Goal: Transaction & Acquisition: Book appointment/travel/reservation

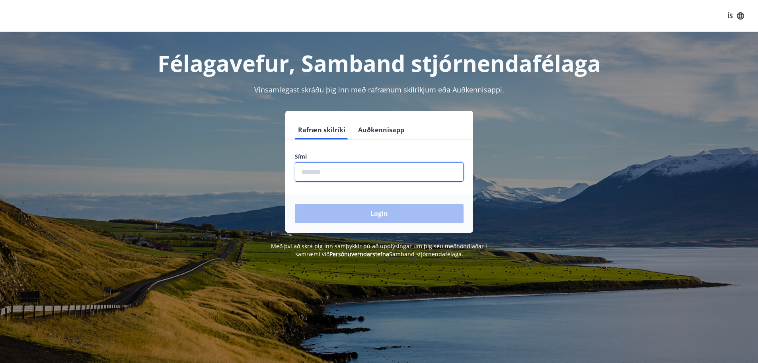
click at [329, 174] on input "phone" at bounding box center [379, 172] width 169 height 20
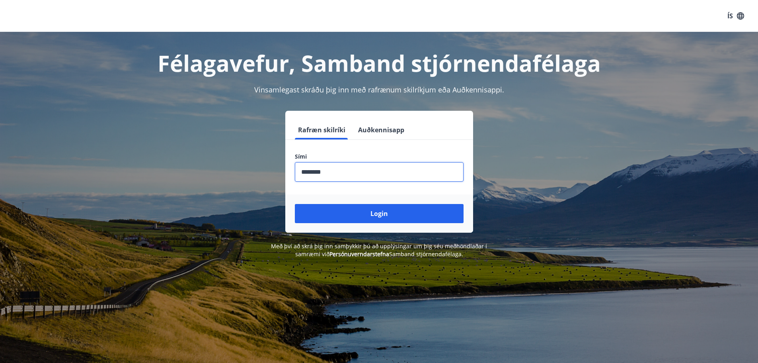
type input "********"
click at [295, 204] on button "Login" at bounding box center [379, 213] width 169 height 19
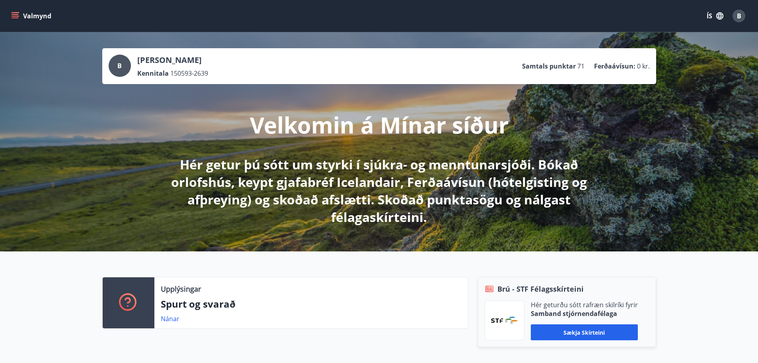
click at [11, 13] on icon "menu" at bounding box center [15, 16] width 8 height 8
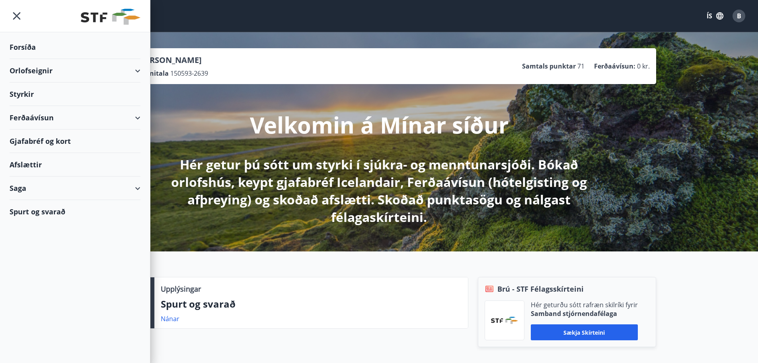
click at [30, 71] on div "Orlofseignir" at bounding box center [75, 70] width 131 height 23
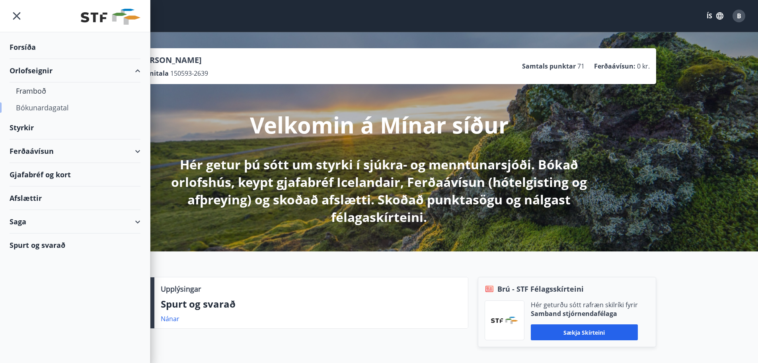
click at [33, 105] on div "Bókunardagatal" at bounding box center [75, 107] width 118 height 17
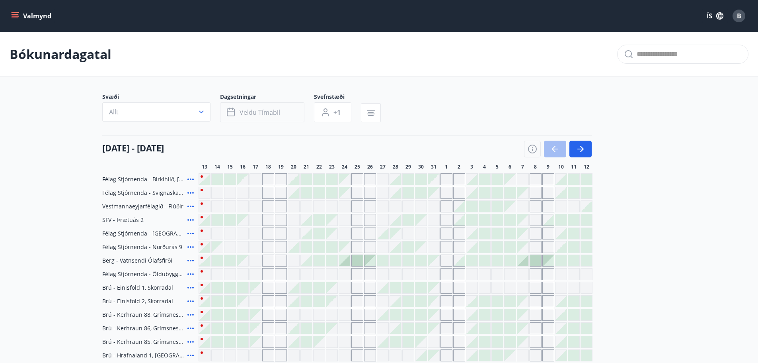
click at [252, 116] on span "Veldu tímabil" at bounding box center [260, 112] width 41 height 9
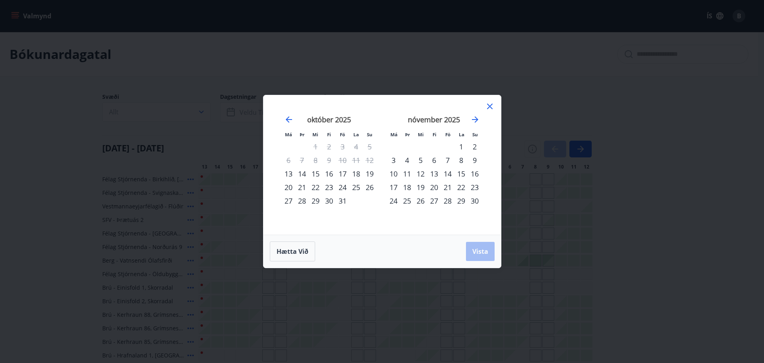
click at [314, 199] on div "29" at bounding box center [316, 201] width 14 height 14
click at [474, 147] on div "2" at bounding box center [475, 147] width 14 height 14
click at [479, 247] on span "Vista" at bounding box center [480, 251] width 16 height 9
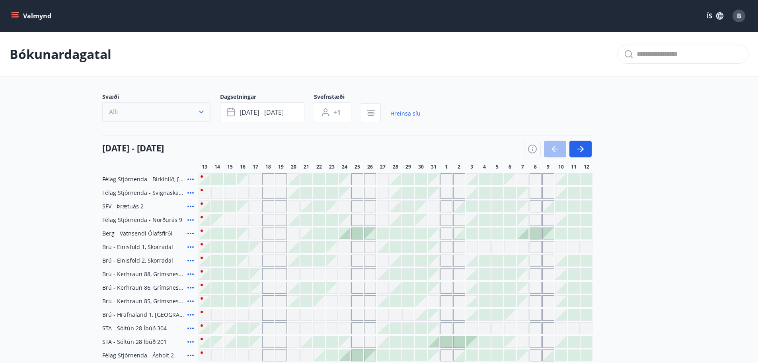
click at [197, 113] on icon "button" at bounding box center [201, 112] width 8 height 8
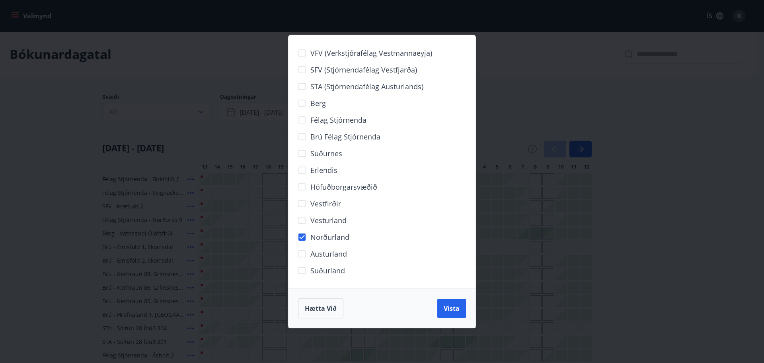
click at [458, 305] on span "Vista" at bounding box center [452, 308] width 16 height 9
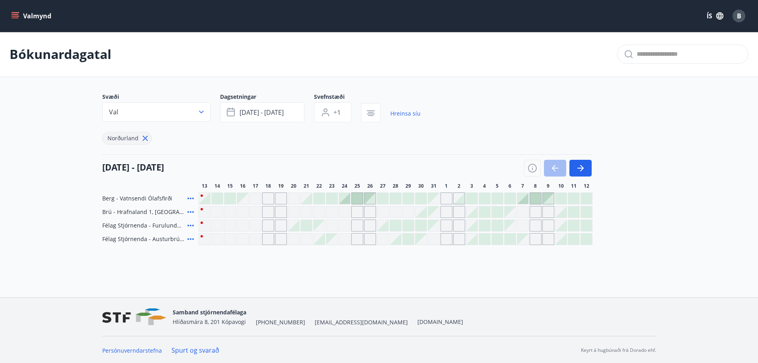
scroll to position [1, 0]
click at [397, 223] on div at bounding box center [395, 224] width 11 height 11
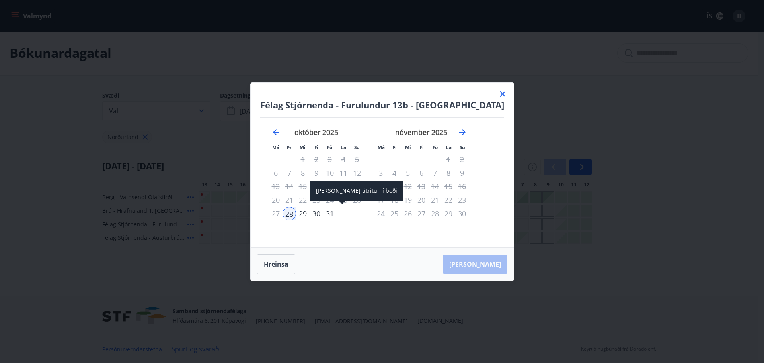
click at [337, 213] on div "31" at bounding box center [330, 214] width 14 height 14
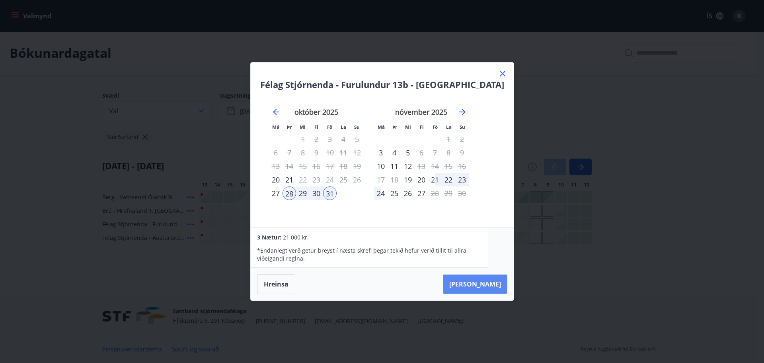
click at [473, 282] on button "[PERSON_NAME]" at bounding box center [475, 283] width 64 height 19
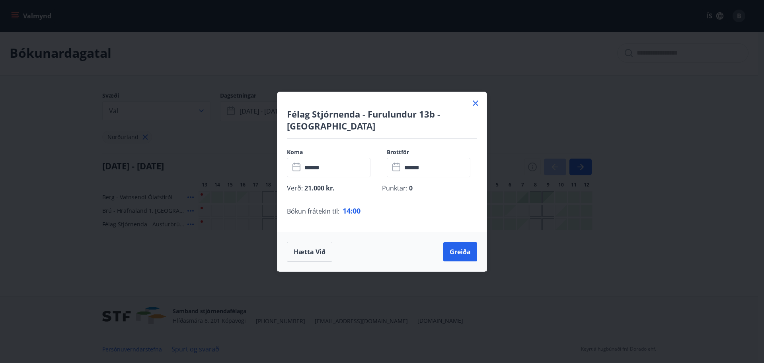
click at [476, 98] on icon at bounding box center [476, 103] width 10 height 10
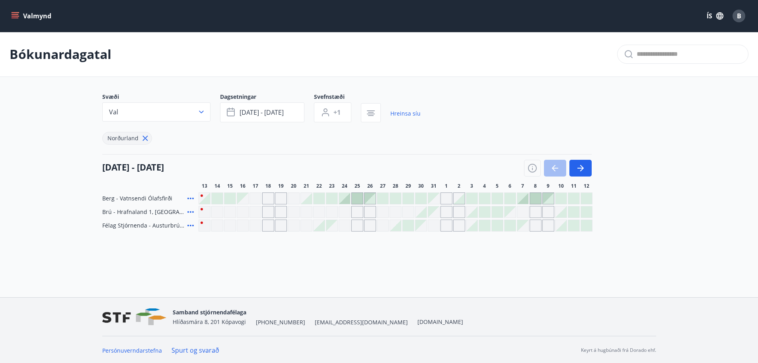
click at [581, 109] on div "Svæði Val Dagsetningar okt 29 - nóv 02 Svefnstæði +1 Hreinsa síu Norðurland" at bounding box center [379, 119] width 554 height 52
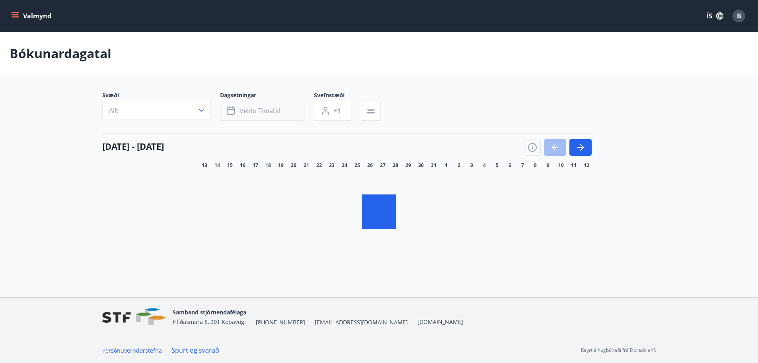
click at [260, 111] on span "Veldu tímabil" at bounding box center [260, 110] width 41 height 9
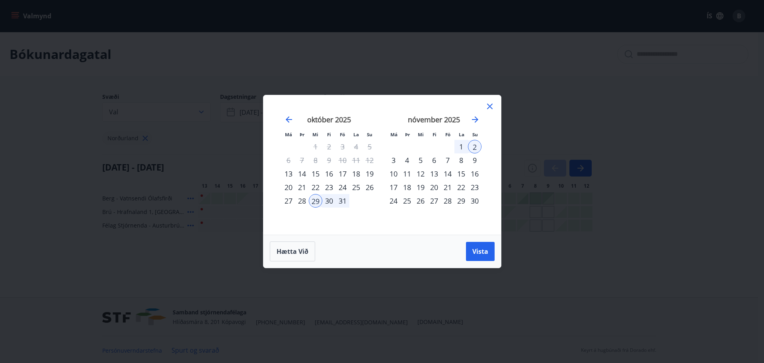
click at [472, 147] on div "2" at bounding box center [475, 147] width 14 height 14
click at [316, 200] on div "29" at bounding box center [316, 201] width 14 height 14
click at [461, 146] on div "1" at bounding box center [462, 147] width 14 height 14
click at [478, 248] on span "Vista" at bounding box center [480, 251] width 16 height 9
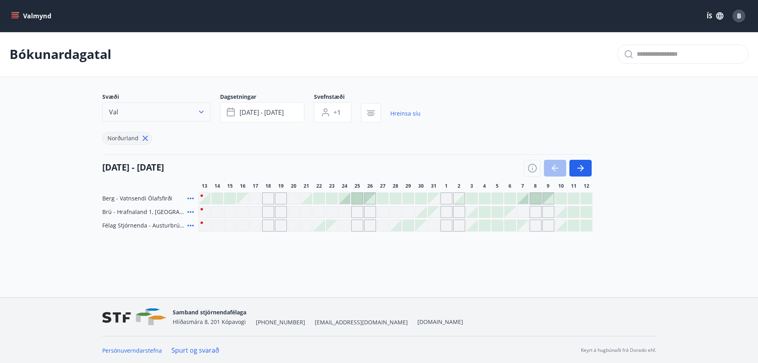
click at [198, 109] on icon "button" at bounding box center [201, 112] width 8 height 8
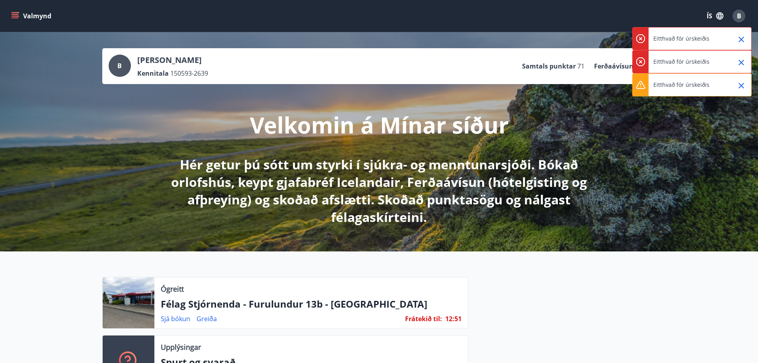
click at [744, 38] on icon "Close" at bounding box center [742, 40] width 10 height 10
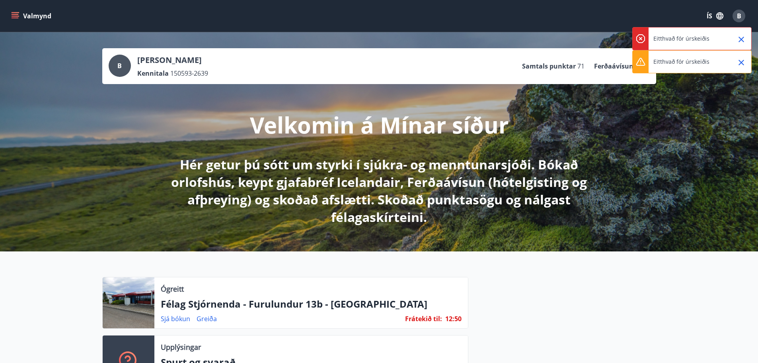
click at [744, 38] on icon "Close" at bounding box center [742, 40] width 10 height 10
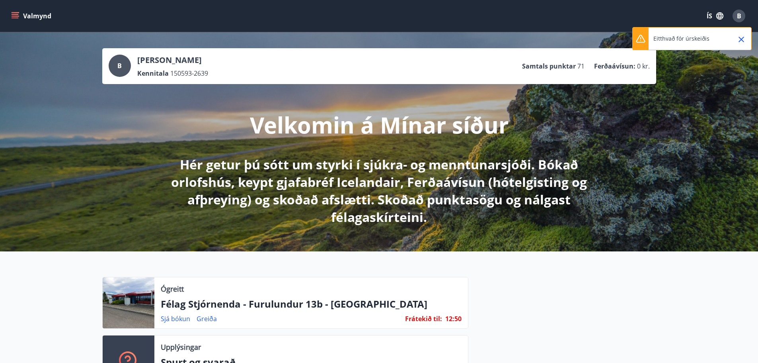
click at [743, 36] on icon "Close" at bounding box center [742, 40] width 10 height 10
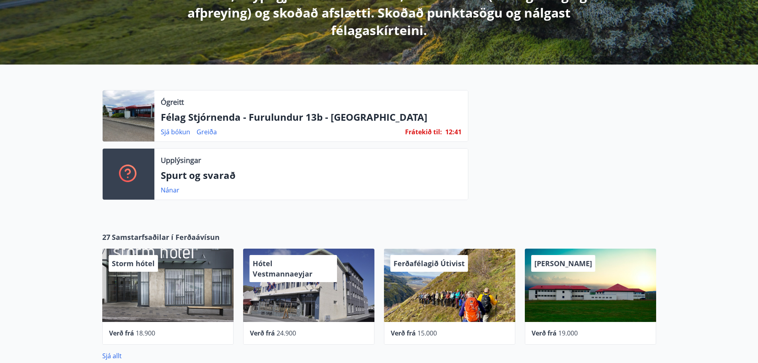
scroll to position [178, 0]
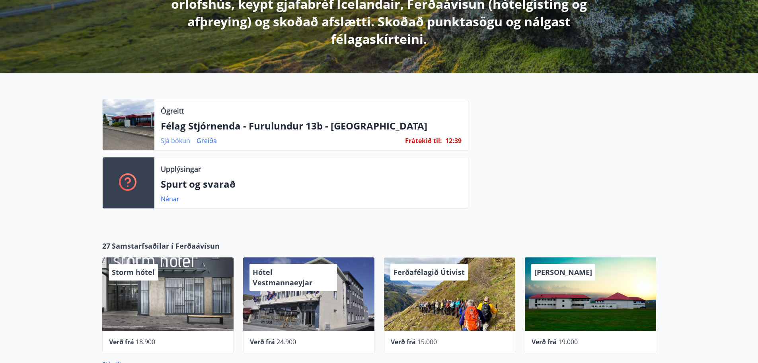
click at [183, 141] on link "Sjá bókun" at bounding box center [175, 140] width 29 height 9
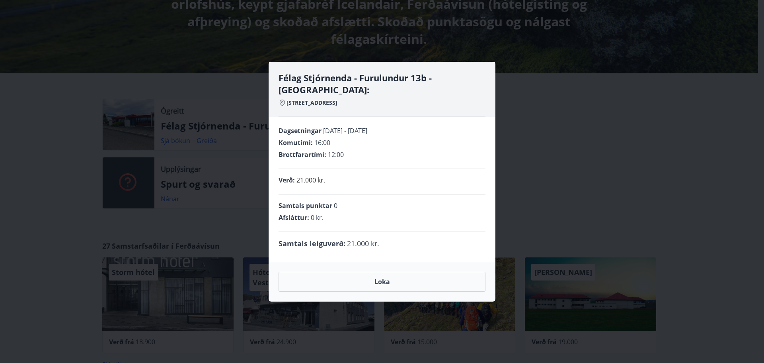
click at [539, 204] on div "Félag Stjórnenda - Furulundur 13b - [GEOGRAPHIC_DATA]: [STREET_ADDRESS] Dagsetn…" at bounding box center [382, 181] width 764 height 363
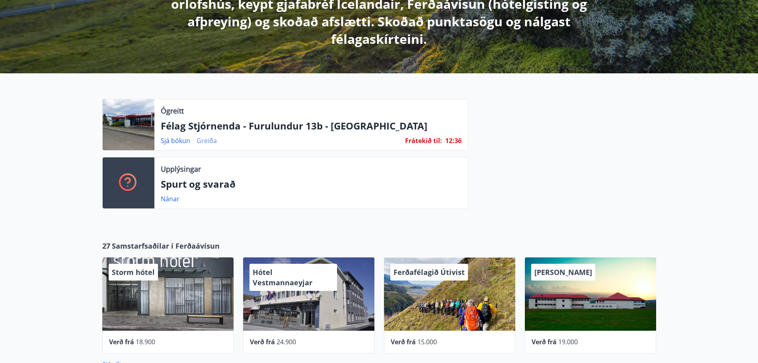
click at [211, 141] on link "Greiða" at bounding box center [207, 140] width 20 height 9
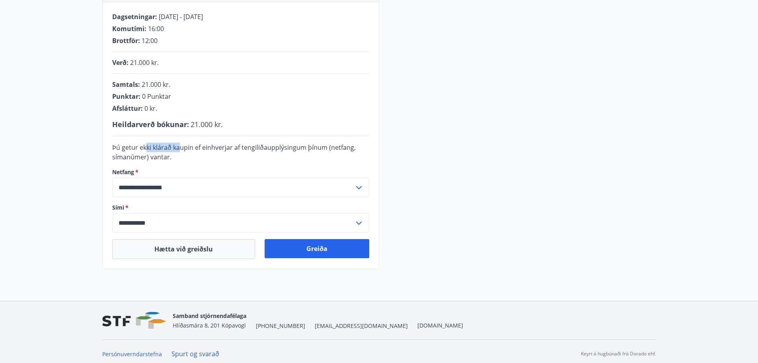
drag, startPoint x: 148, startPoint y: 144, endPoint x: 223, endPoint y: 150, distance: 75.4
click at [223, 150] on span "Þú getur ekki klárað kaupin ef einhverjar af tengiliðaupplýsingum þínum (netfan…" at bounding box center [234, 152] width 244 height 18
click at [237, 149] on span "Þú getur ekki klárað kaupin ef einhverjar af tengiliðaupplýsingum þínum (netfan…" at bounding box center [234, 152] width 244 height 18
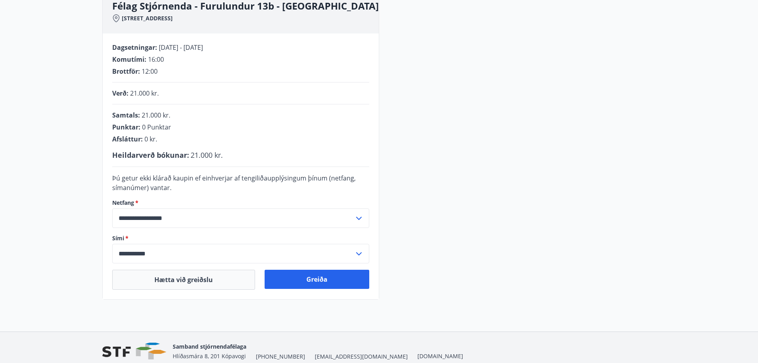
scroll to position [40, 0]
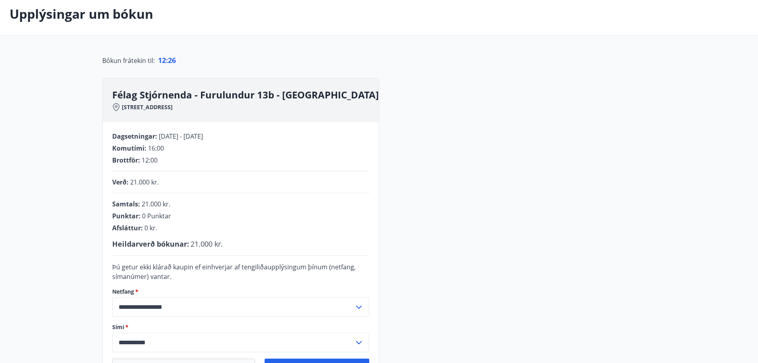
click at [73, 10] on p "Upplýsingar um bókun" at bounding box center [82, 14] width 144 height 18
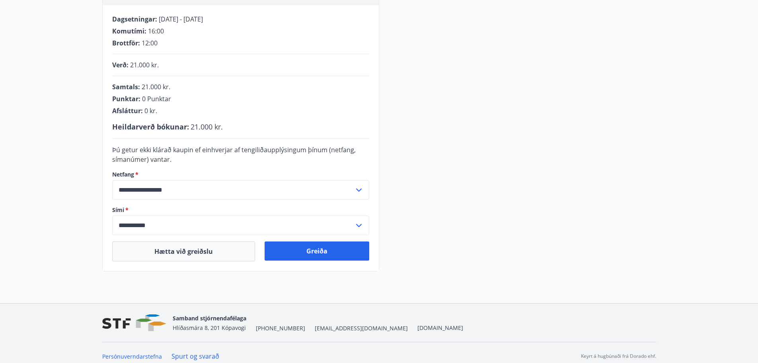
scroll to position [119, 0]
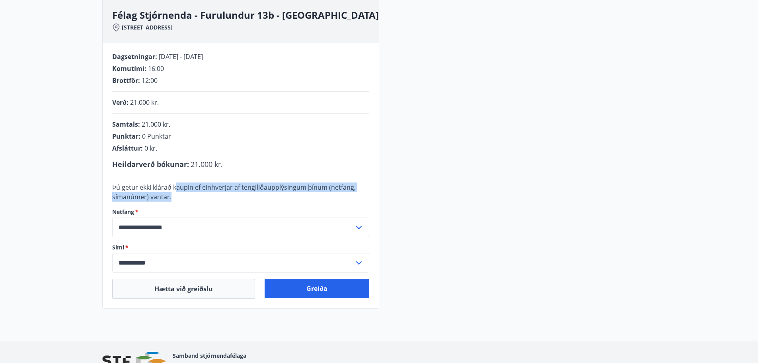
drag, startPoint x: 175, startPoint y: 187, endPoint x: 269, endPoint y: 191, distance: 94.0
click at [254, 193] on div "Þú getur ekki klárað kaupin ef einhverjar af tengiliðaupplýsingum þínum (netfan…" at bounding box center [240, 191] width 257 height 19
click at [271, 190] on span "Þú getur ekki klárað kaupin ef einhverjar af tengiliðaupplýsingum þínum (netfan…" at bounding box center [234, 192] width 244 height 18
drag, startPoint x: 191, startPoint y: 188, endPoint x: 261, endPoint y: 188, distance: 70.4
click at [251, 189] on span "Þú getur ekki klárað kaupin ef einhverjar af tengiliðaupplýsingum þínum (netfan…" at bounding box center [234, 192] width 244 height 18
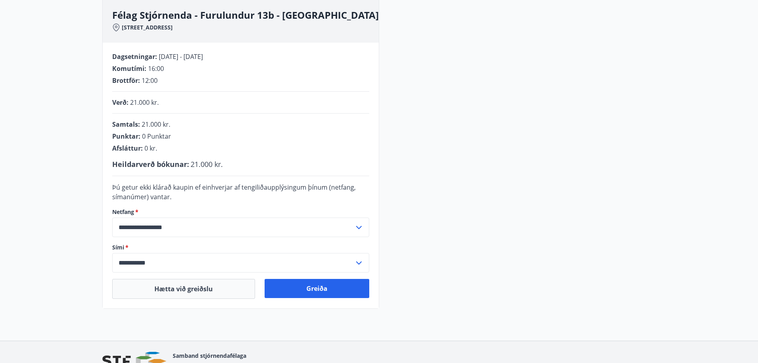
click at [264, 187] on span "Þú getur ekki klárað kaupin ef einhverjar af tengiliðaupplýsingum þínum (netfan…" at bounding box center [234, 192] width 244 height 18
drag, startPoint x: 222, startPoint y: 188, endPoint x: 284, endPoint y: 189, distance: 62.1
click at [263, 189] on span "Þú getur ekki klárað kaupin ef einhverjar af tengiliðaupplýsingum þínum (netfan…" at bounding box center [234, 192] width 244 height 18
click at [284, 189] on span "Þú getur ekki klárað kaupin ef einhverjar af tengiliðaupplýsingum þínum (netfan…" at bounding box center [234, 192] width 244 height 18
click at [311, 281] on button "Greiða" at bounding box center [317, 288] width 105 height 19
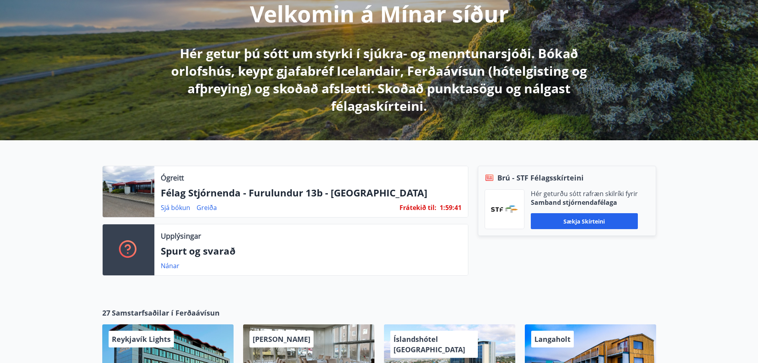
scroll to position [119, 0]
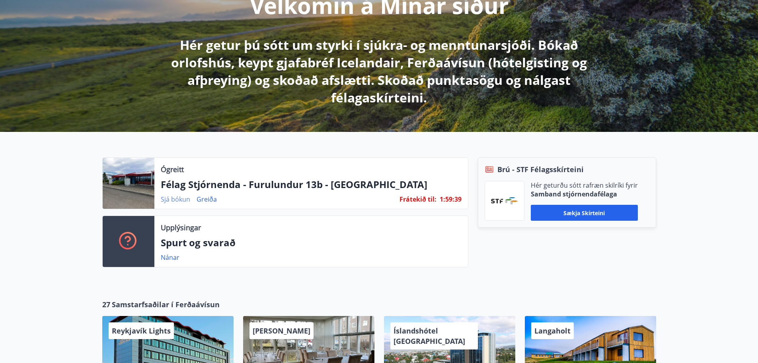
click at [184, 200] on link "Sjá bókun" at bounding box center [175, 199] width 29 height 9
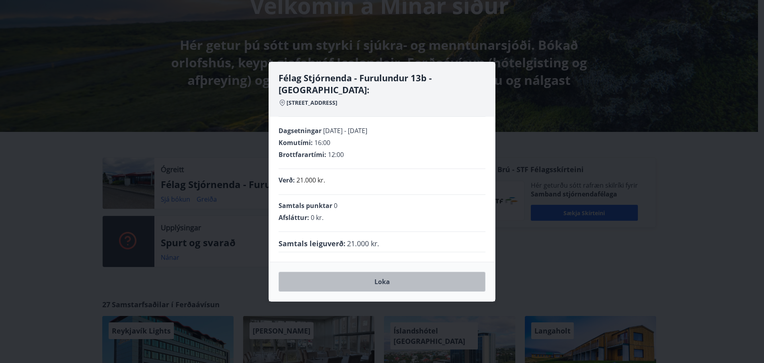
click at [376, 275] on button "Loka" at bounding box center [382, 281] width 207 height 20
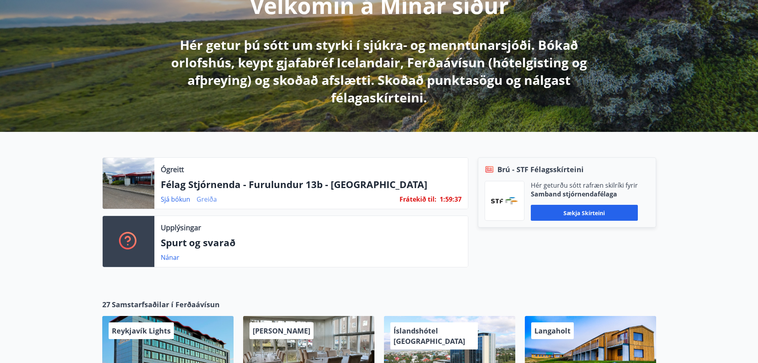
click at [201, 199] on link "Greiða" at bounding box center [207, 199] width 20 height 9
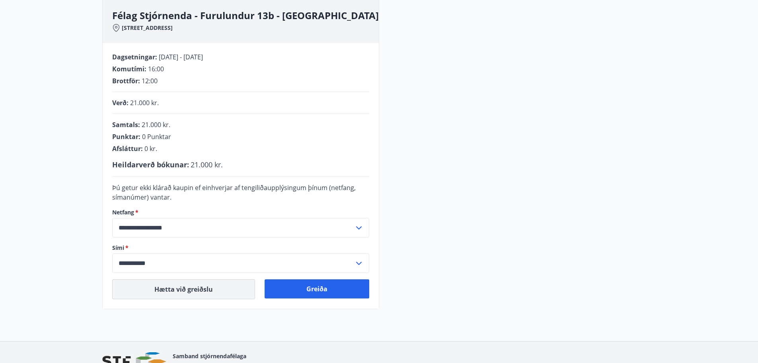
scroll to position [119, 0]
click at [170, 285] on button "Hætta við greiðslu" at bounding box center [183, 289] width 143 height 20
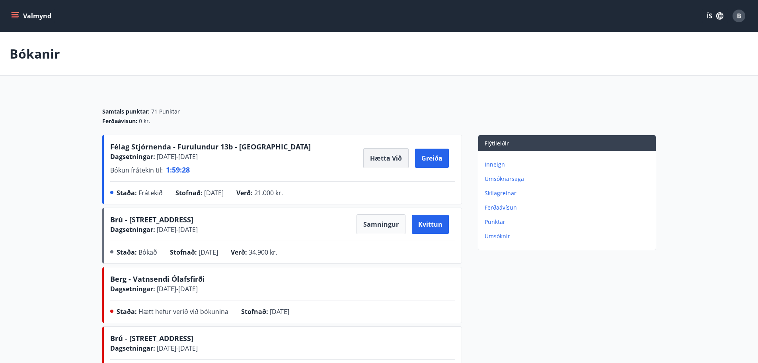
click at [393, 156] on button "Hætta við" at bounding box center [385, 158] width 45 height 20
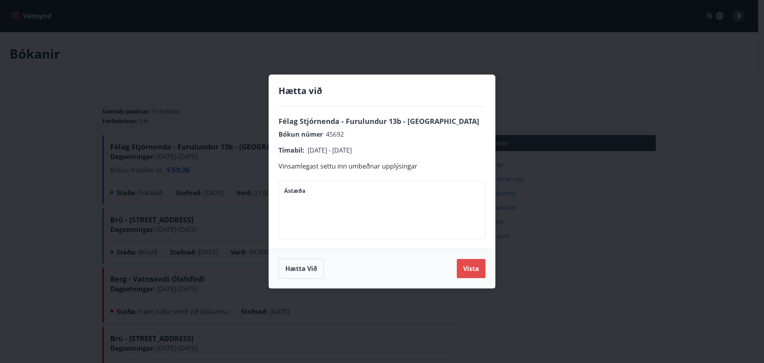
click at [469, 268] on button "Vista" at bounding box center [471, 268] width 29 height 19
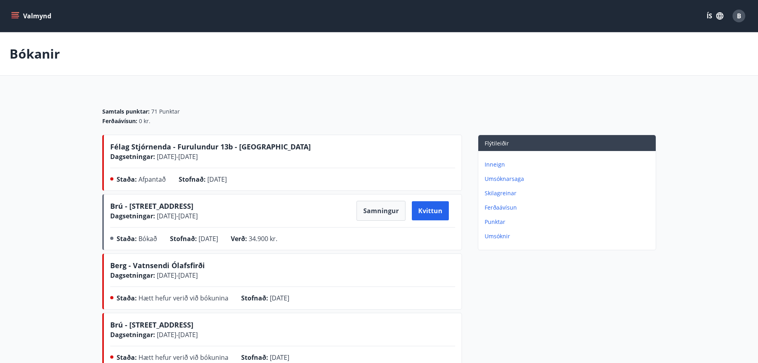
click at [23, 9] on button "Valmynd" at bounding box center [32, 16] width 45 height 14
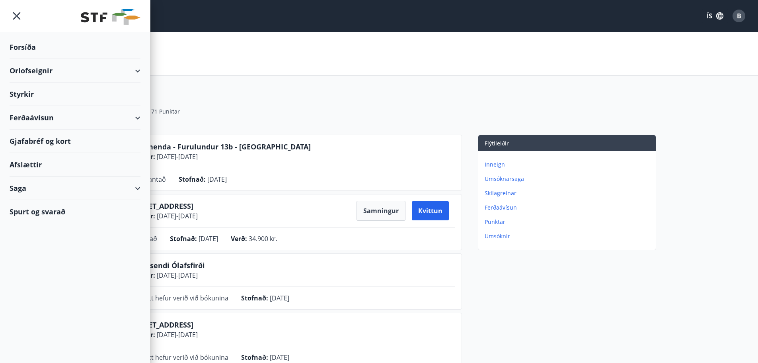
click at [29, 61] on div "Orlofseignir" at bounding box center [75, 70] width 131 height 23
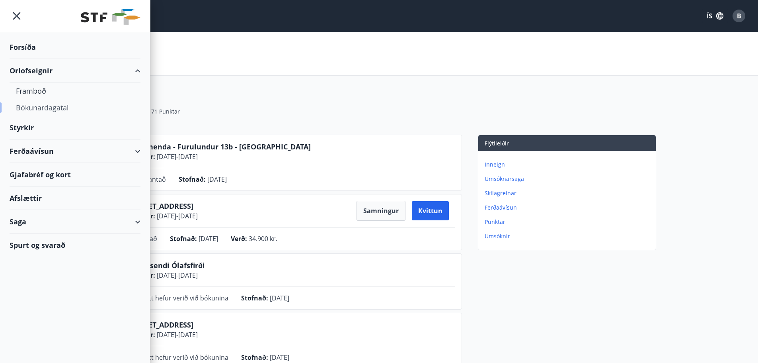
click at [35, 111] on div "Bókunardagatal" at bounding box center [75, 107] width 118 height 17
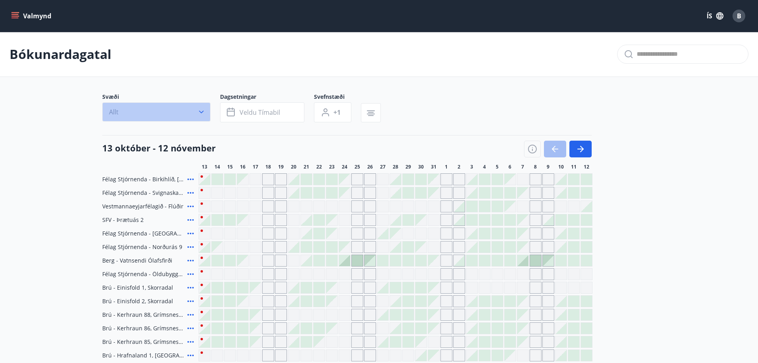
click at [195, 109] on button "Allt" at bounding box center [156, 111] width 108 height 19
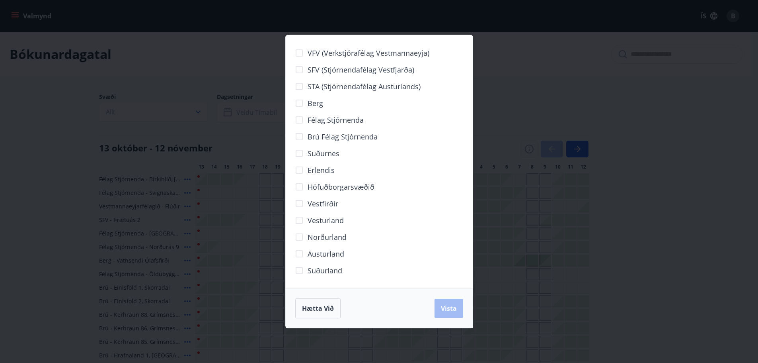
click at [183, 105] on div "VFV (Verkstjórafélag Vestmannaeyja) SFV (Stjórnendafélag Vestfjarða) STA (Stjór…" at bounding box center [379, 181] width 758 height 363
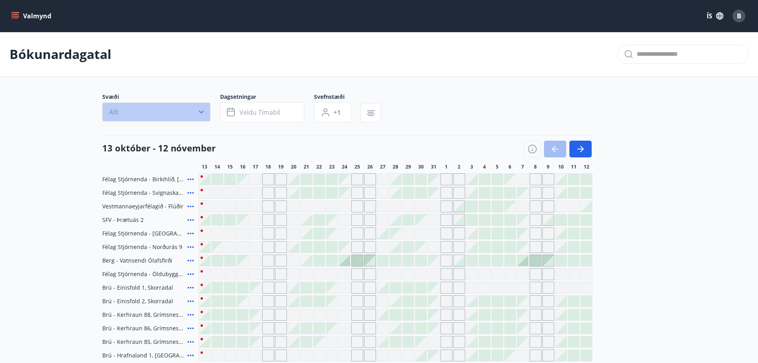
click at [193, 113] on button "Allt" at bounding box center [156, 111] width 108 height 19
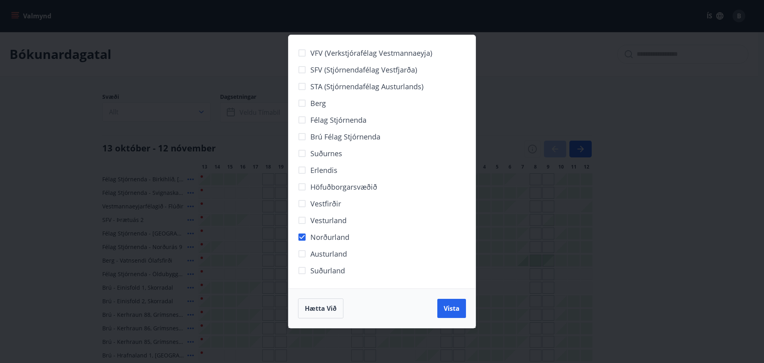
click at [447, 310] on span "Vista" at bounding box center [452, 308] width 16 height 9
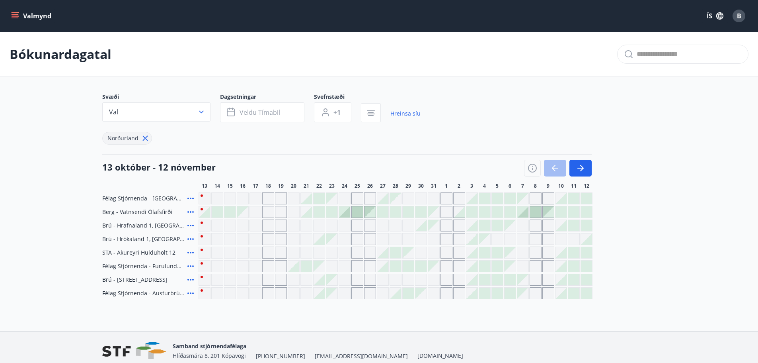
click at [196, 266] on div "Félag Stjórnenda - Furulundur 13b - [GEOGRAPHIC_DATA]" at bounding box center [347, 266] width 490 height 12
click at [188, 267] on icon at bounding box center [191, 266] width 10 height 10
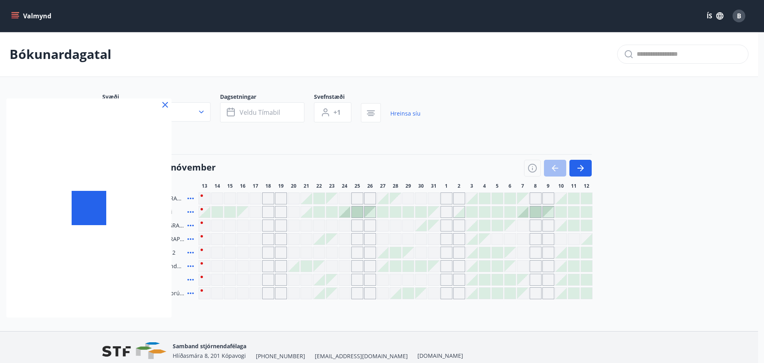
click at [190, 266] on div at bounding box center [382, 181] width 764 height 363
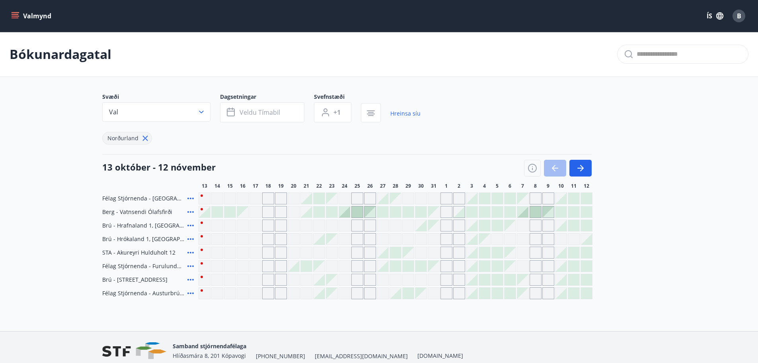
click at [189, 267] on icon at bounding box center [191, 266] width 10 height 10
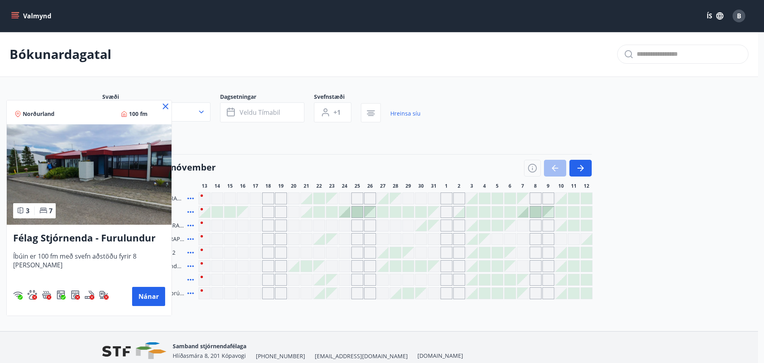
click at [82, 180] on img at bounding box center [89, 174] width 165 height 100
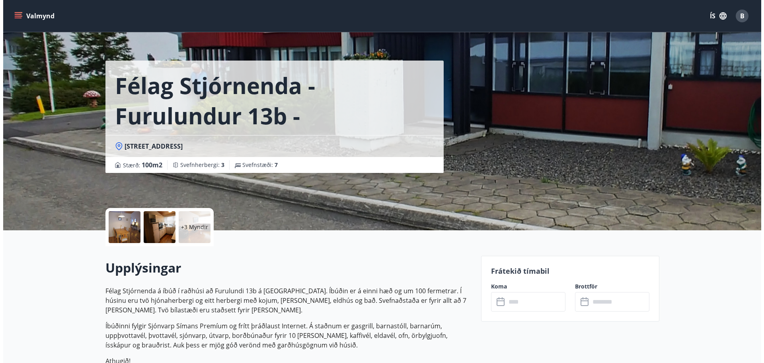
scroll to position [6, 0]
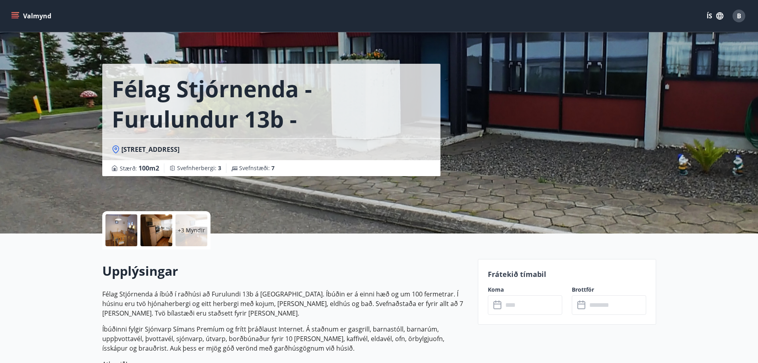
click at [533, 158] on div "Félag Stjórnenda - Furulundur 13b - Akureyri Furulundur 13b - 600 Akureyri Stær…" at bounding box center [379, 113] width 554 height 239
click at [127, 217] on div at bounding box center [121, 230] width 32 height 32
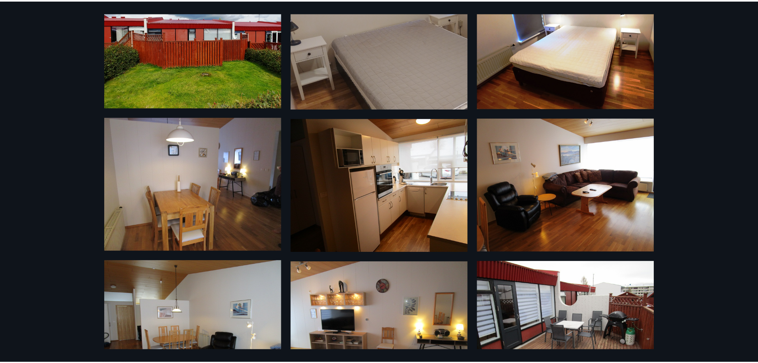
scroll to position [80, 0]
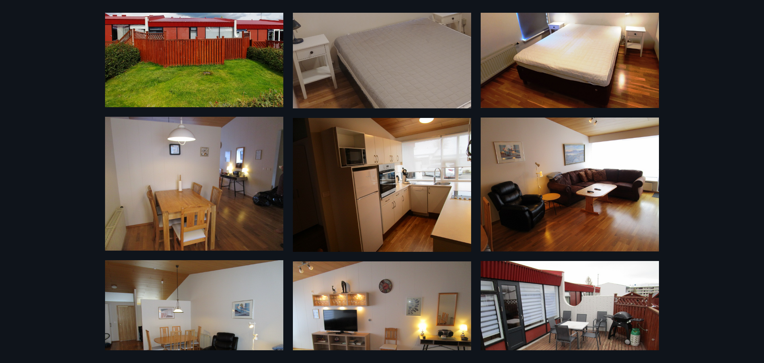
click at [66, 23] on div "9 Myndir" at bounding box center [382, 181] width 764 height 363
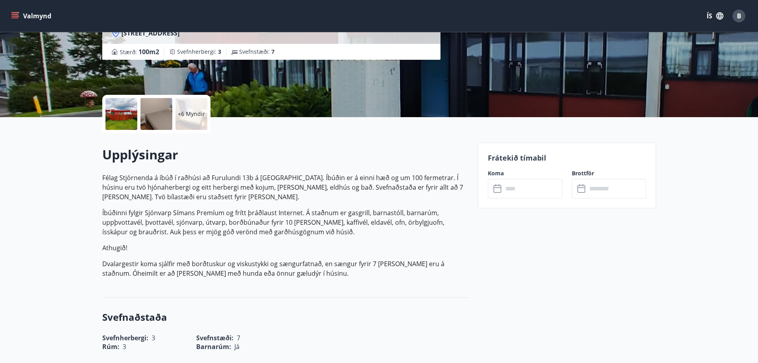
scroll to position [125, 0]
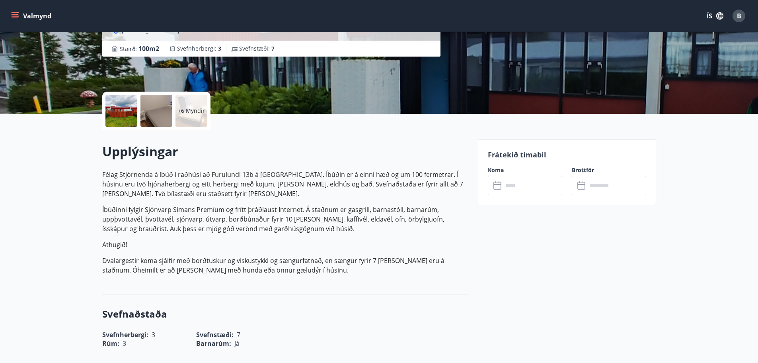
click at [523, 183] on input "text" at bounding box center [532, 186] width 59 height 20
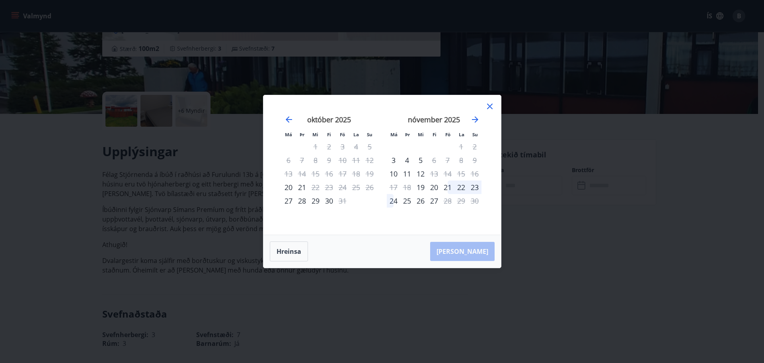
click at [302, 200] on div "28" at bounding box center [302, 201] width 14 height 14
click at [291, 201] on div "27" at bounding box center [289, 201] width 14 height 14
click at [486, 104] on icon at bounding box center [490, 106] width 10 height 10
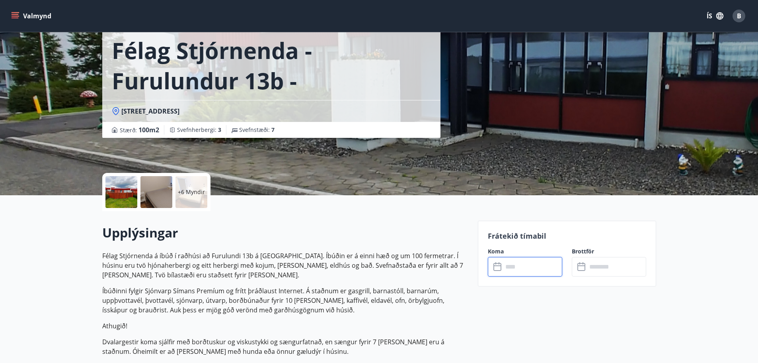
scroll to position [0, 0]
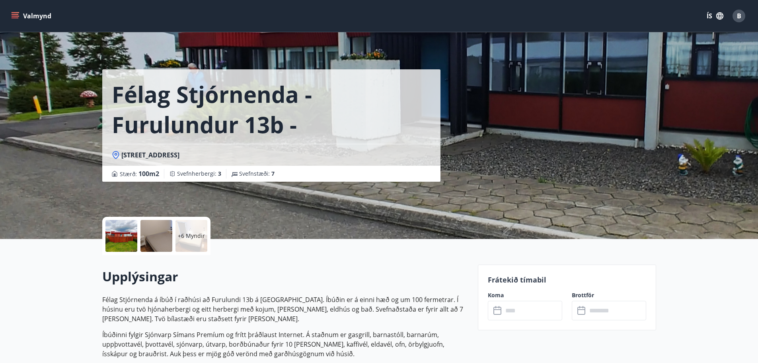
drag, startPoint x: 722, startPoint y: 271, endPoint x: 704, endPoint y: 264, distance: 19.1
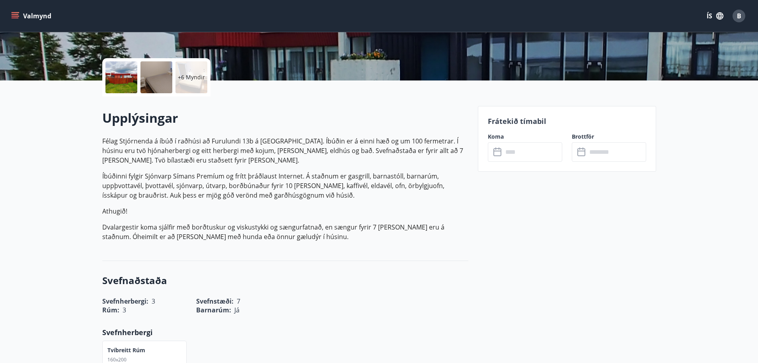
scroll to position [159, 0]
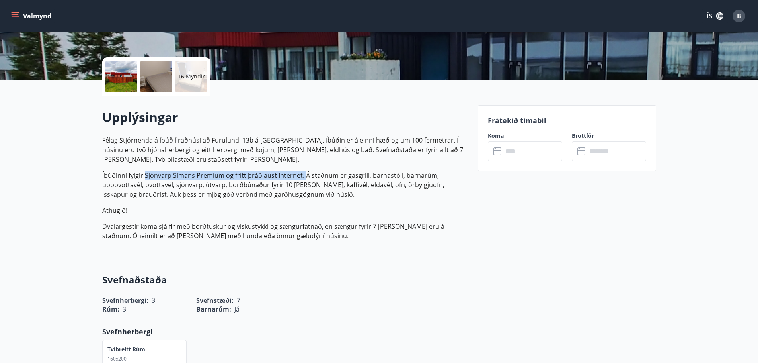
drag, startPoint x: 144, startPoint y: 166, endPoint x: 320, endPoint y: 176, distance: 176.6
click at [311, 176] on p "Félag Stjórnenda á íbúð í raðhúsi að Furulundi 13b á Akureyri. Íbúðin er á einn…" at bounding box center [285, 187] width 366 height 105
drag, startPoint x: 320, startPoint y: 176, endPoint x: 279, endPoint y: 173, distance: 41.1
click at [320, 176] on p "Íbúðinni fylgir Sjónvarp Símans Premíum og frítt þráðlaust Internet. Á staðnum …" at bounding box center [285, 184] width 366 height 29
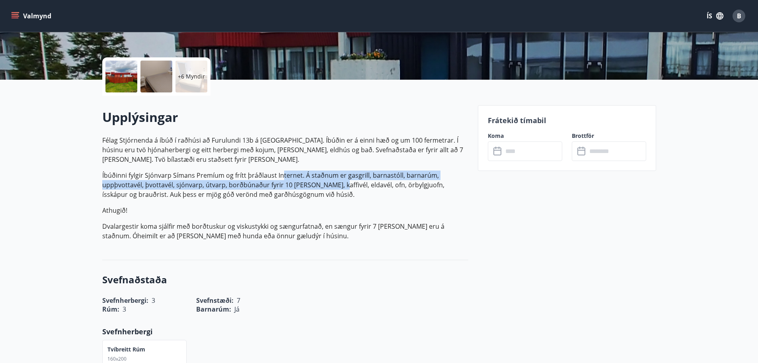
drag, startPoint x: 279, startPoint y: 173, endPoint x: 376, endPoint y: 180, distance: 96.6
click at [367, 181] on p "Íbúðinni fylgir Sjónvarp Símans Premíum og frítt þráðlaust Internet. Á staðnum …" at bounding box center [285, 184] width 366 height 29
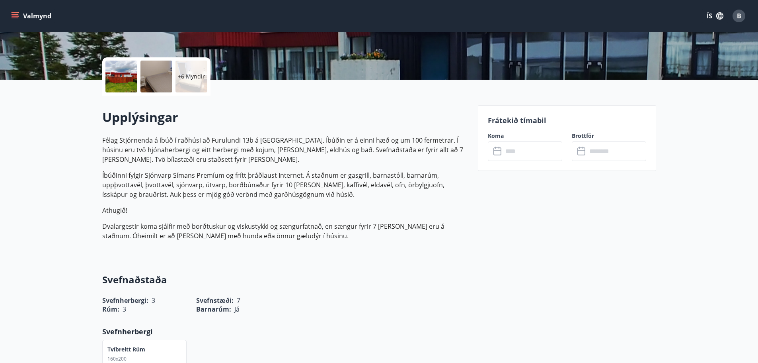
click at [376, 180] on p "Íbúðinni fylgir Sjónvarp Símans Premíum og frítt þráðlaust Internet. Á staðnum …" at bounding box center [285, 184] width 366 height 29
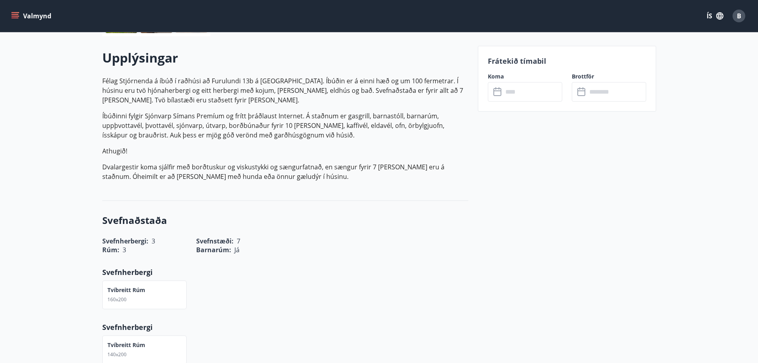
scroll to position [199, 0]
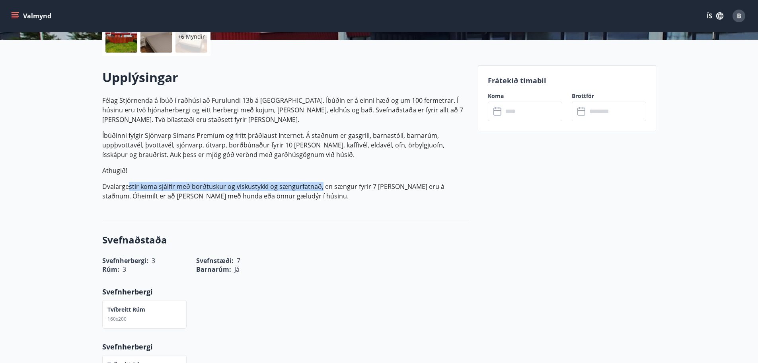
drag, startPoint x: 127, startPoint y: 186, endPoint x: 329, endPoint y: 181, distance: 201.8
click at [324, 181] on p "Dvalargestir koma sjálfir með borðtuskur og viskustykki og sængurfatnað, en sæn…" at bounding box center [285, 190] width 366 height 19
click at [346, 180] on p "Félag Stjórnenda á íbúð í raðhúsi að Furulundi 13b á Akureyri. Íbúðin er á einn…" at bounding box center [285, 148] width 366 height 105
click at [535, 111] on input "text" at bounding box center [532, 111] width 59 height 20
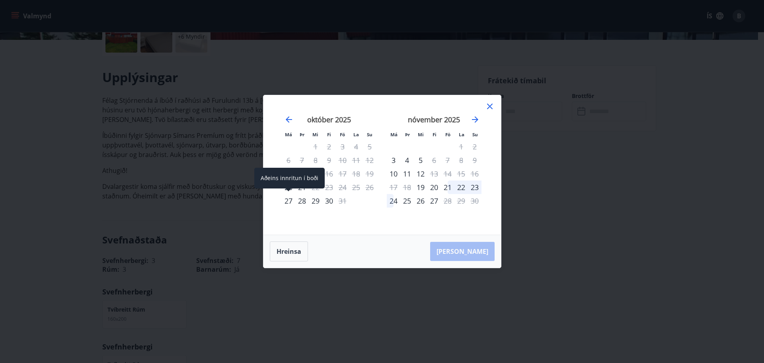
click at [287, 200] on div "27" at bounding box center [289, 201] width 14 height 14
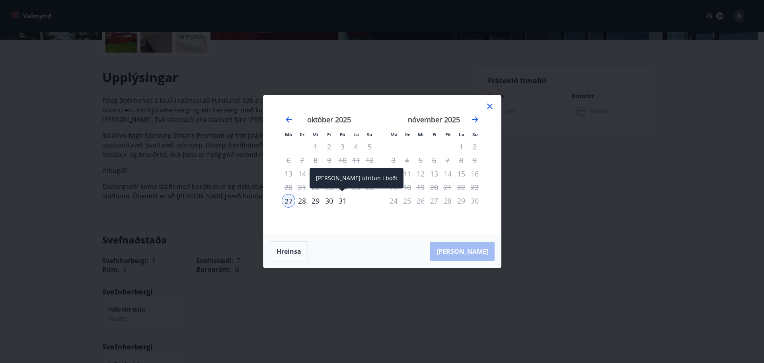
click at [344, 199] on div "31" at bounding box center [343, 201] width 14 height 14
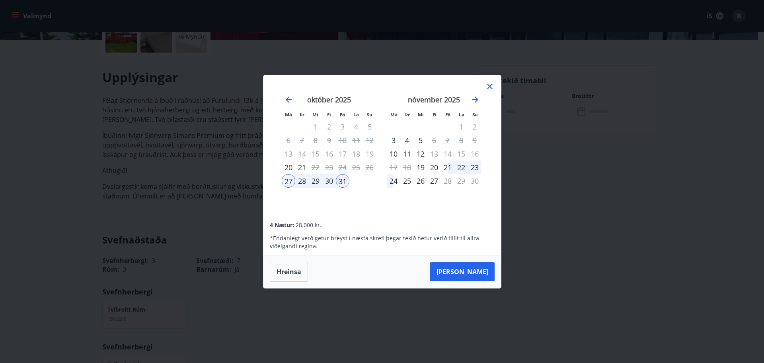
click at [488, 87] on icon at bounding box center [490, 87] width 10 height 10
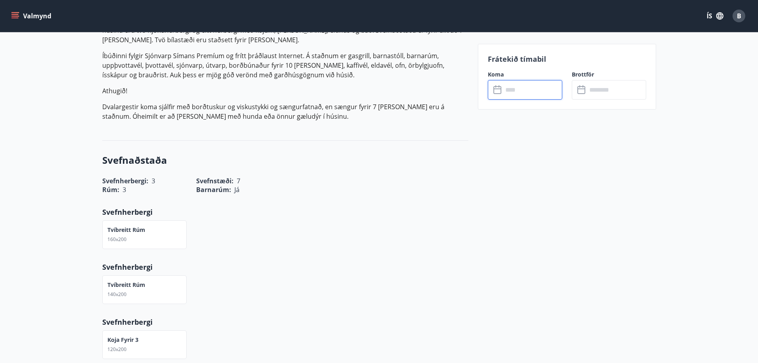
scroll to position [40, 0]
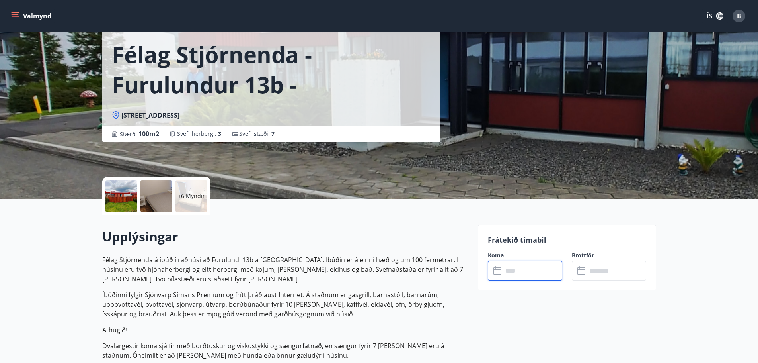
click at [508, 269] on input "text" at bounding box center [532, 271] width 59 height 20
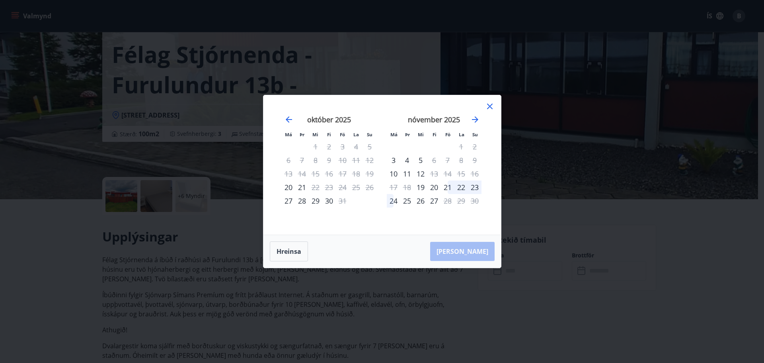
click at [301, 201] on div "28" at bounding box center [302, 201] width 14 height 14
click at [343, 199] on div "31" at bounding box center [343, 201] width 14 height 14
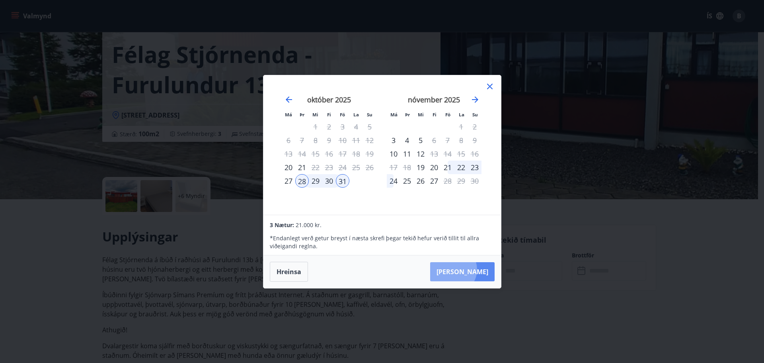
click at [477, 269] on button "Taka Frá" at bounding box center [462, 271] width 64 height 19
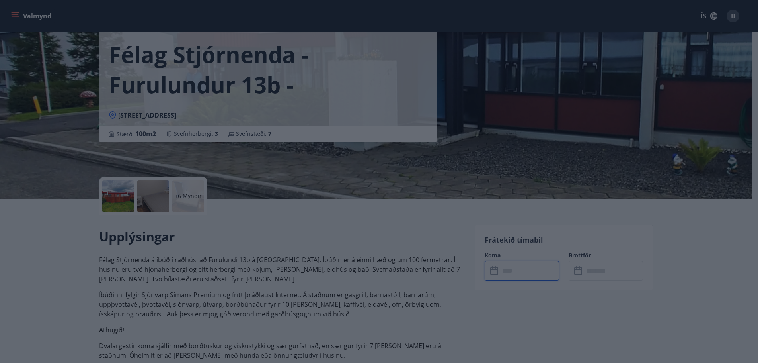
type input "******"
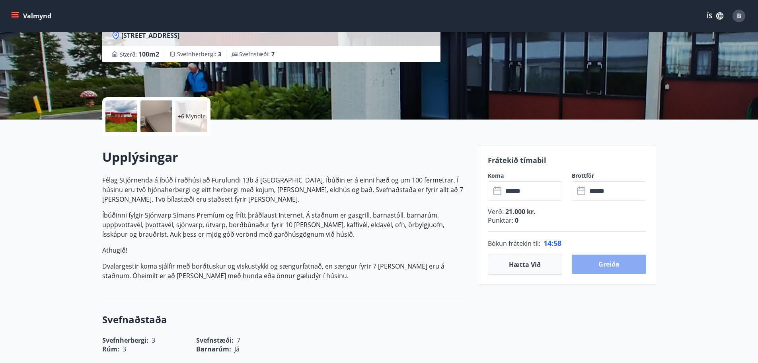
click at [612, 268] on button "Greiða" at bounding box center [609, 263] width 74 height 19
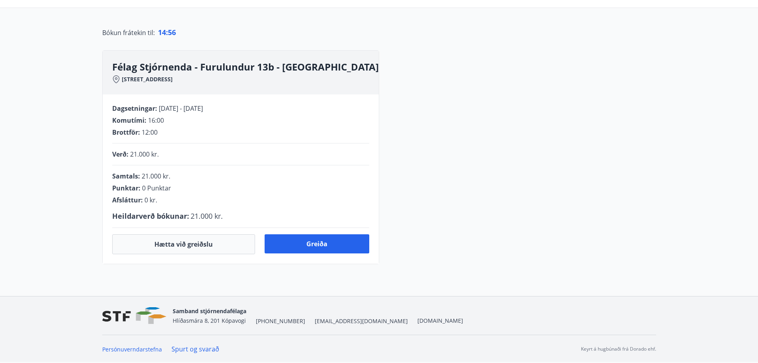
scroll to position [119, 0]
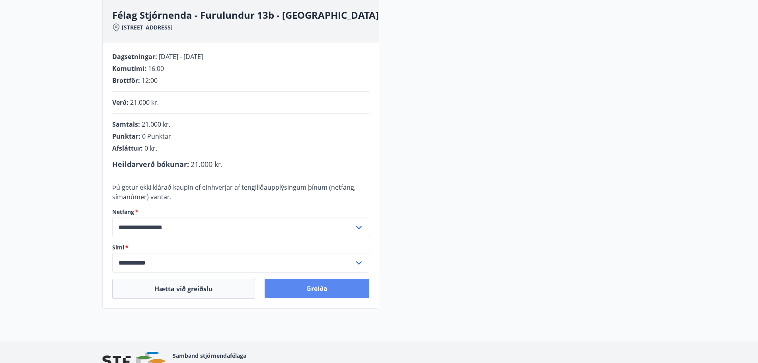
click at [307, 285] on button "Greiða" at bounding box center [317, 288] width 105 height 19
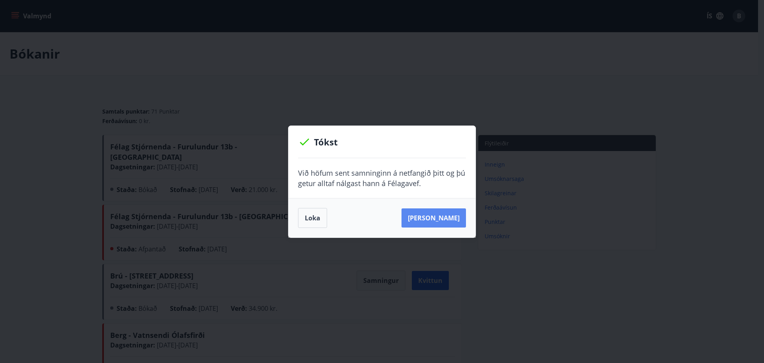
click at [448, 221] on button "[PERSON_NAME]" at bounding box center [434, 217] width 64 height 19
click at [314, 219] on button "Loka" at bounding box center [312, 218] width 29 height 20
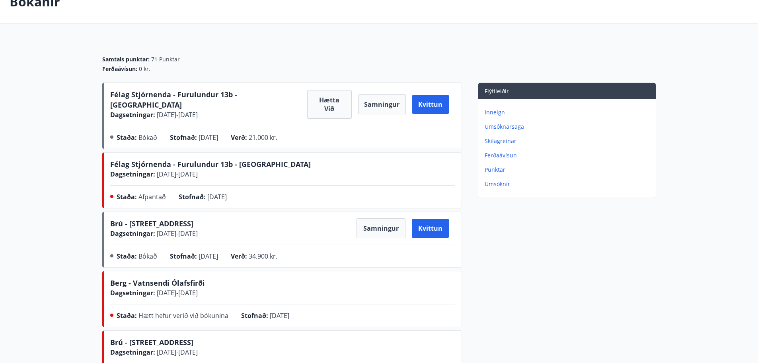
scroll to position [40, 0]
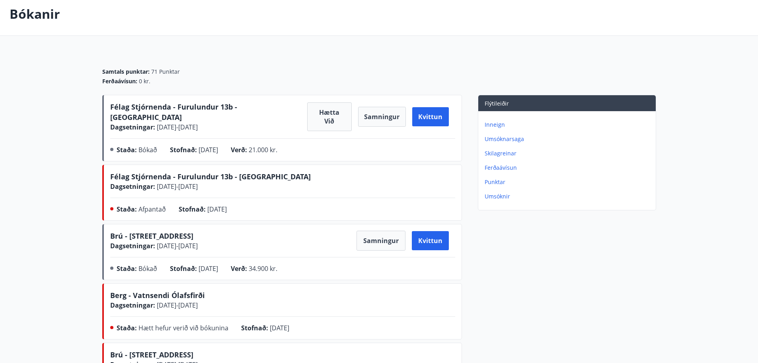
click at [27, 10] on p "Bókanir" at bounding box center [35, 14] width 51 height 18
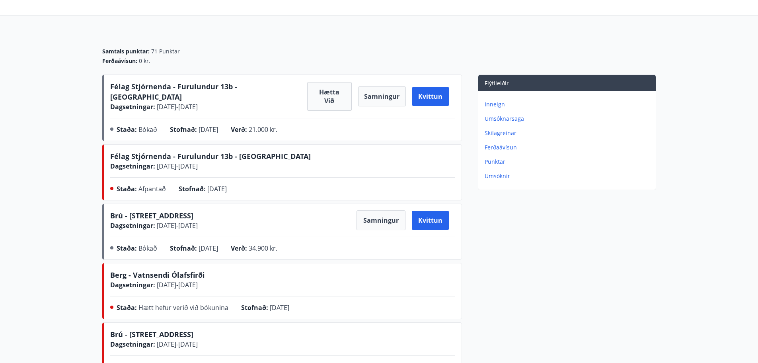
scroll to position [0, 0]
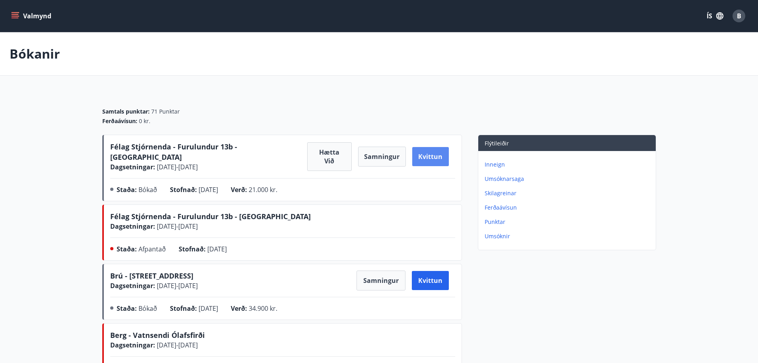
click at [418, 150] on button "Kvittun" at bounding box center [430, 156] width 36 height 19
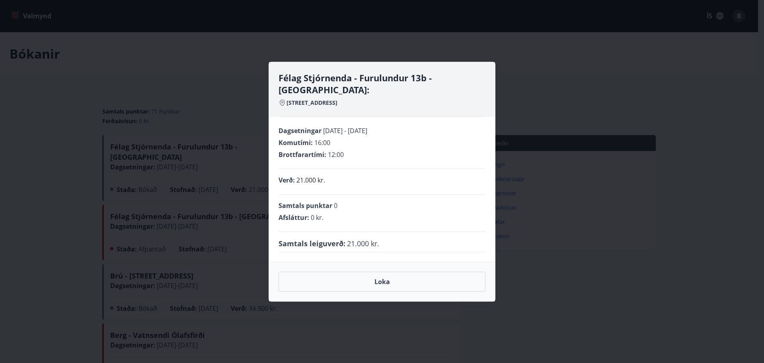
click at [621, 246] on div "Félag Stjórnenda - Furulundur 13b - [GEOGRAPHIC_DATA]: [STREET_ADDRESS] Dagsetn…" at bounding box center [382, 181] width 764 height 363
